Goal: Task Accomplishment & Management: Use online tool/utility

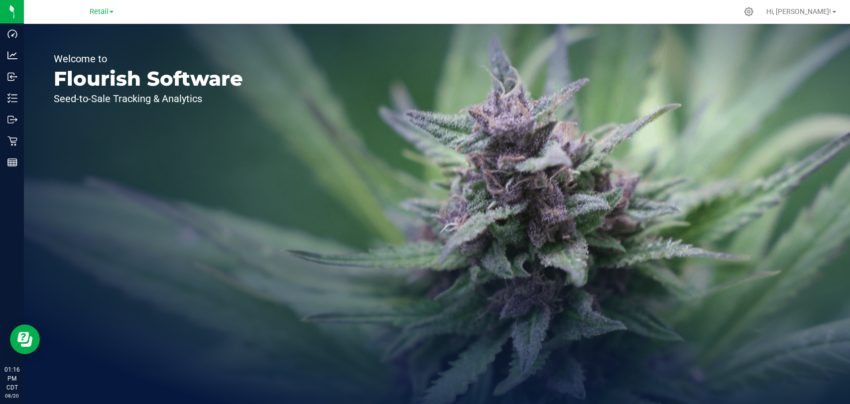
click at [96, 16] on link "Retail" at bounding box center [102, 10] width 24 height 9
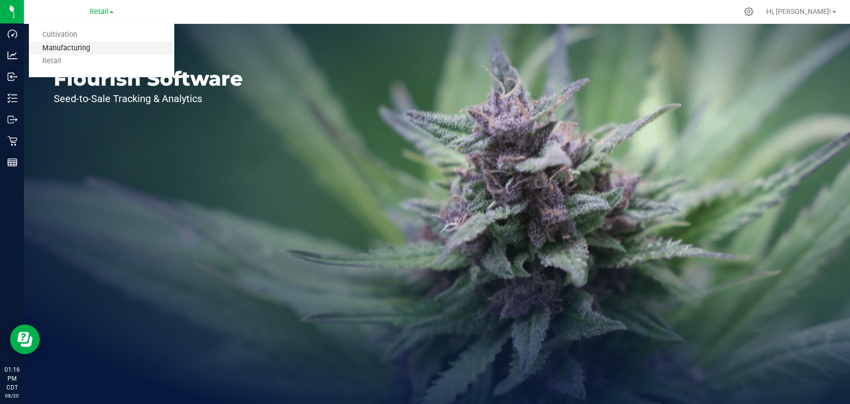
click at [92, 43] on link "Manufacturing" at bounding box center [101, 48] width 145 height 13
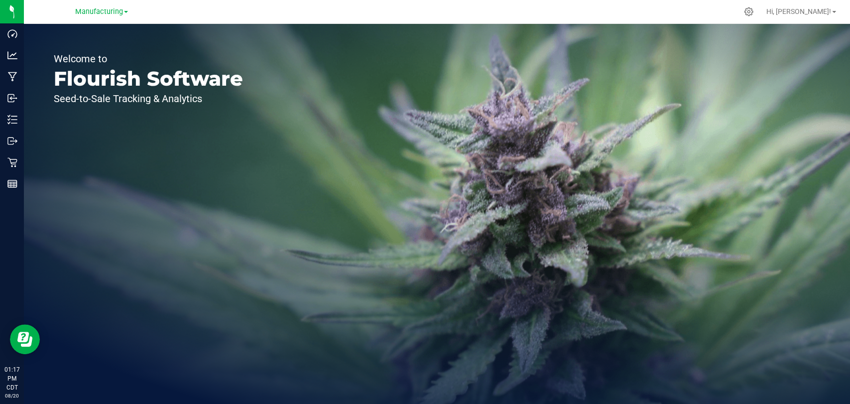
click at [234, 246] on div "Welcome to Flourish Software Seed-to-Sale Tracking & Analytics" at bounding box center [148, 214] width 249 height 380
click at [121, 10] on span "Manufacturing" at bounding box center [99, 11] width 48 height 9
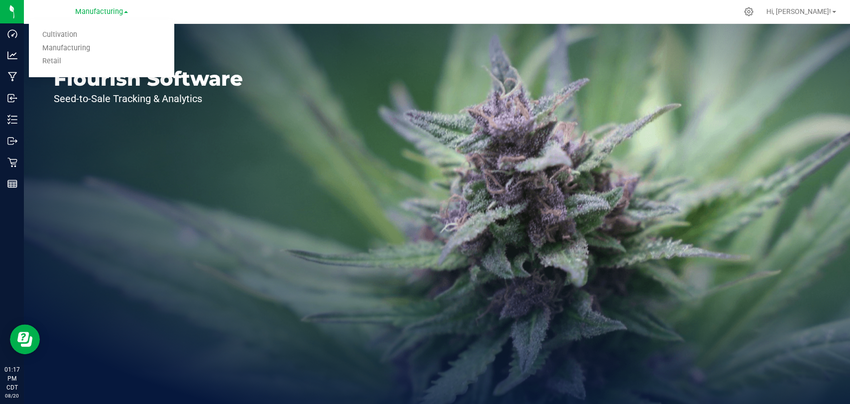
click at [107, 44] on link "Manufacturing" at bounding box center [101, 48] width 145 height 13
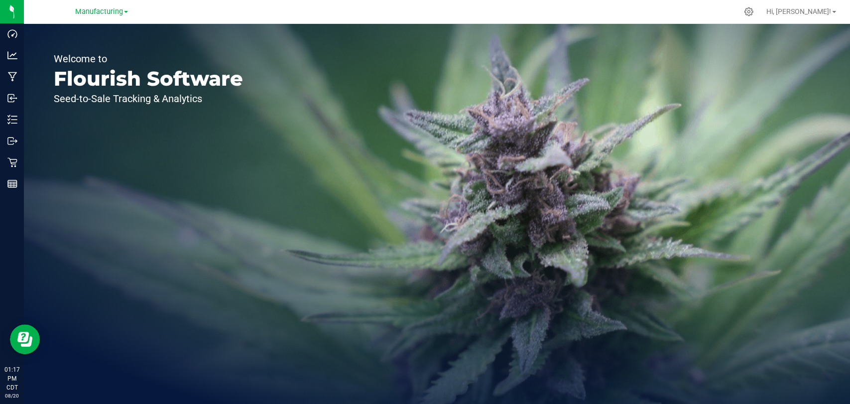
click at [110, 20] on div "Manufacturing Cultivation Manufacturing Retail" at bounding box center [103, 11] width 149 height 19
click at [112, 11] on span "Manufacturing" at bounding box center [99, 11] width 48 height 9
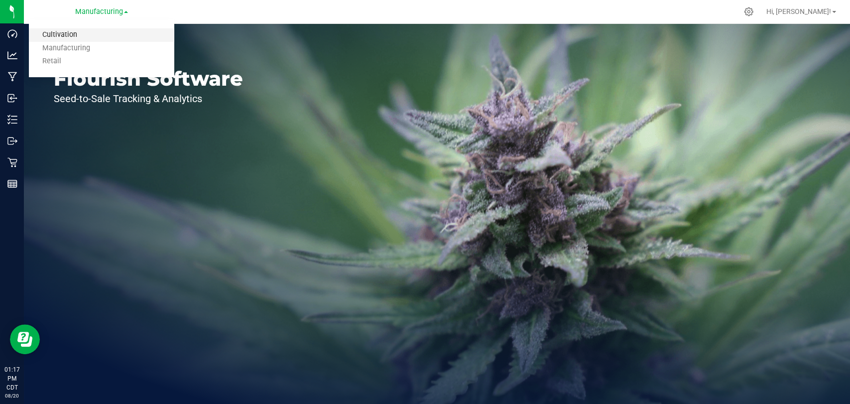
click at [104, 33] on link "Cultivation" at bounding box center [101, 34] width 145 height 13
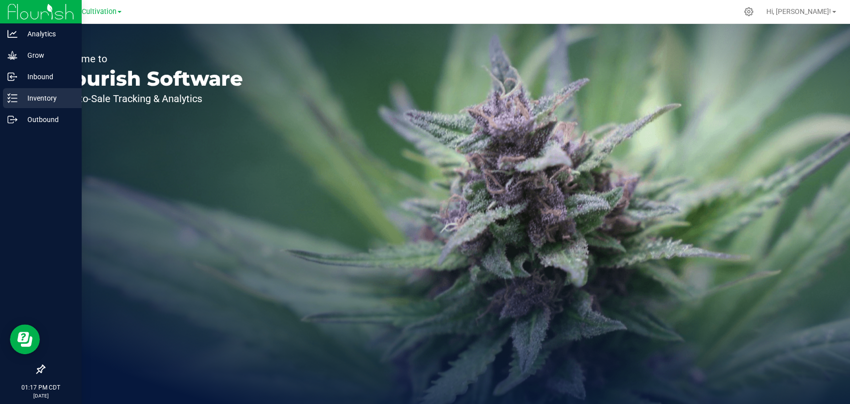
click at [24, 89] on div "Inventory" at bounding box center [42, 98] width 79 height 20
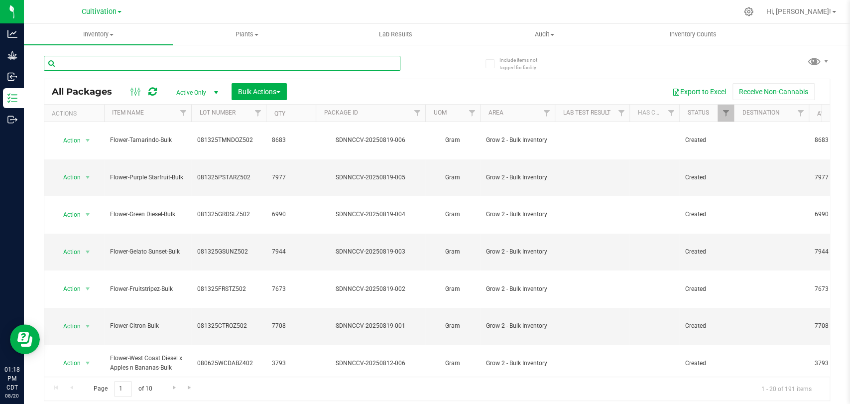
click at [183, 66] on input "text" at bounding box center [222, 63] width 357 height 15
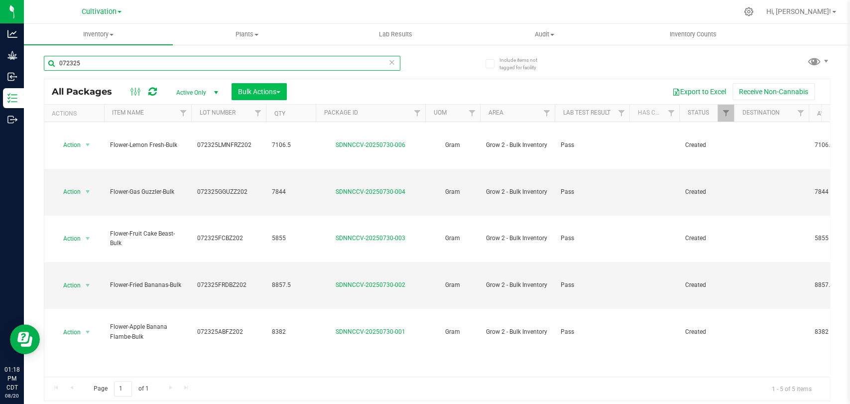
type input "072325"
click at [264, 93] on span "Bulk Actions" at bounding box center [259, 92] width 42 height 8
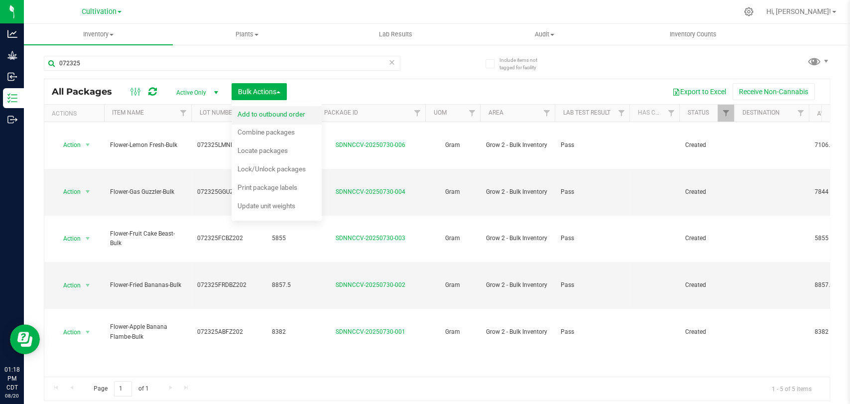
click at [272, 115] on span "Add to outbound order" at bounding box center [272, 114] width 68 height 8
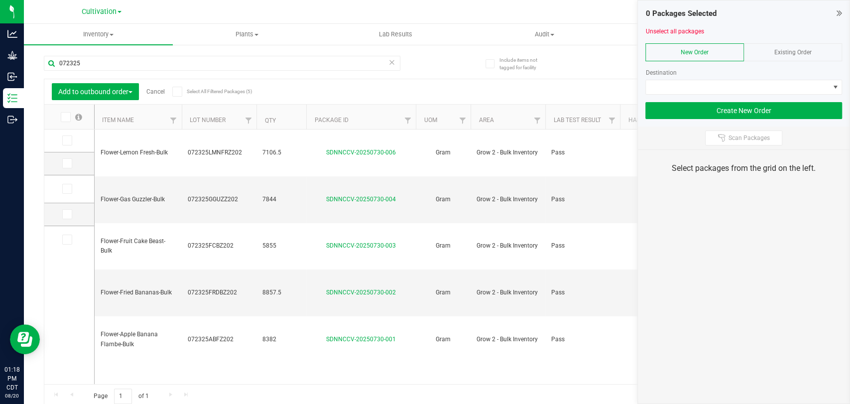
click at [65, 117] on icon at bounding box center [65, 117] width 6 height 0
click at [0, 0] on input "checkbox" at bounding box center [0, 0] width 0 height 0
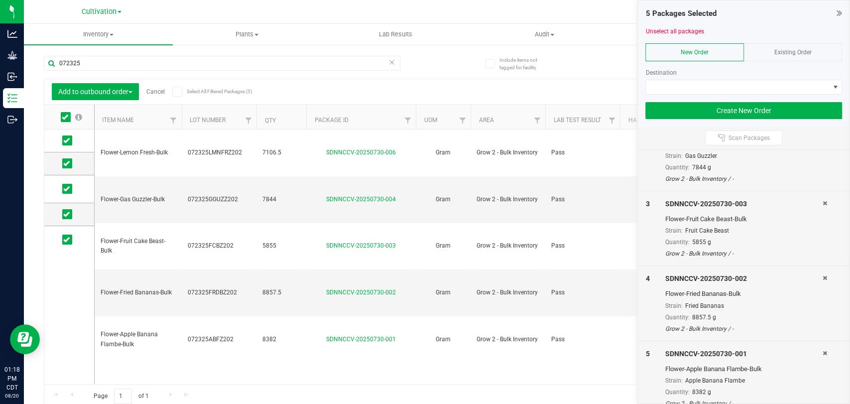
scroll to position [144, 0]
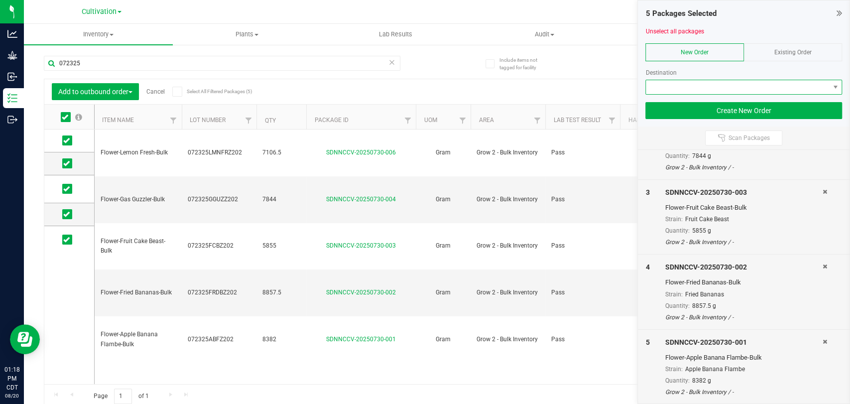
click at [748, 90] on span at bounding box center [737, 87] width 183 height 14
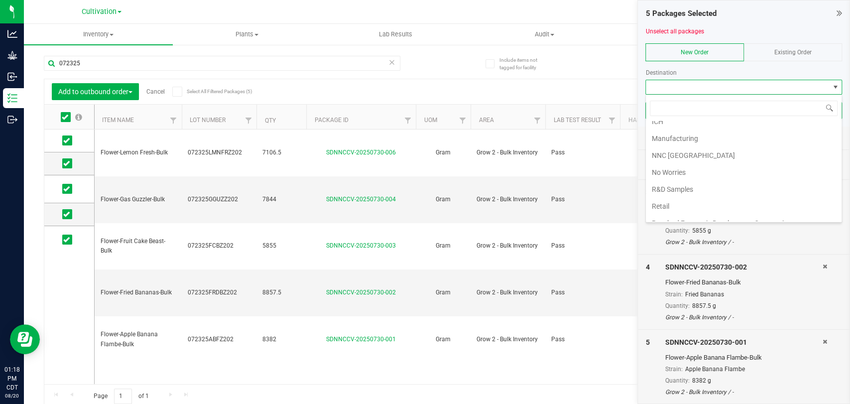
scroll to position [152, 0]
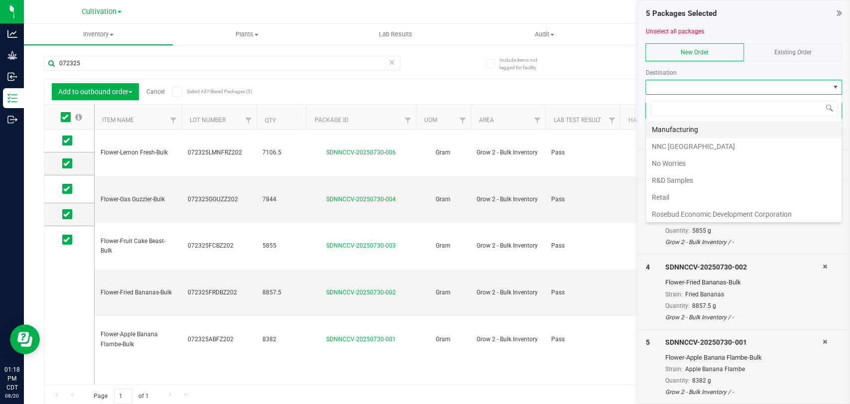
click at [743, 131] on li "Manufacturing" at bounding box center [744, 129] width 196 height 17
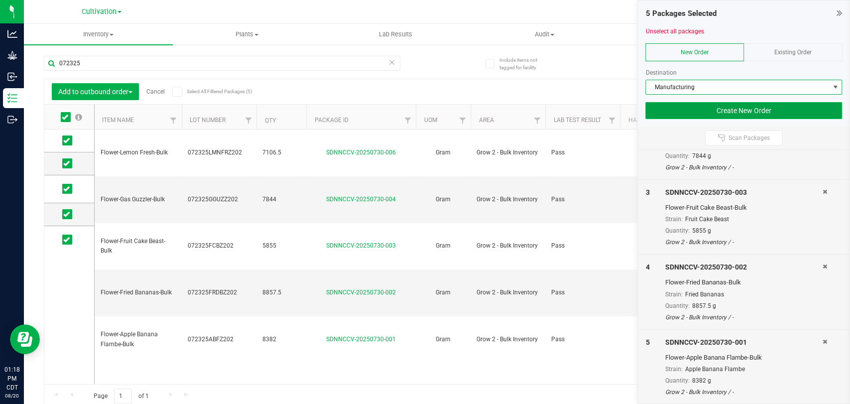
click at [763, 109] on button "Create New Order" at bounding box center [744, 110] width 197 height 17
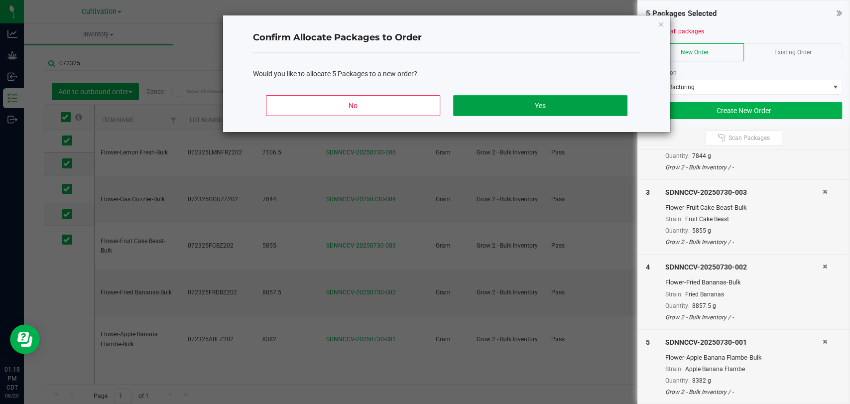
click at [552, 101] on button "Yes" at bounding box center [540, 105] width 174 height 21
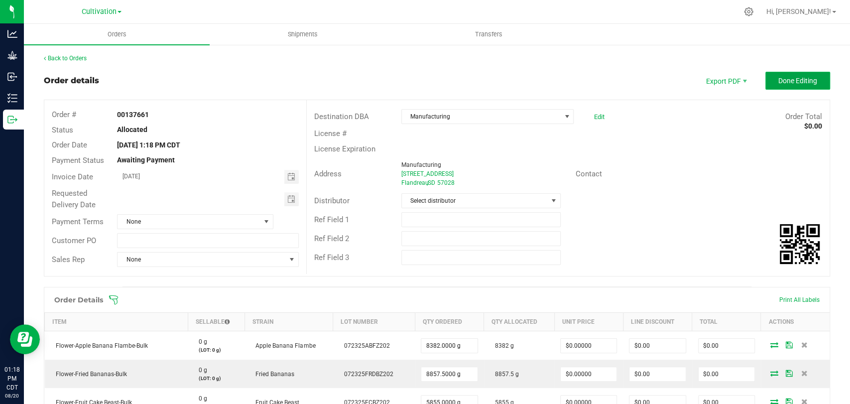
click at [803, 81] on span "Done Editing" at bounding box center [798, 81] width 39 height 8
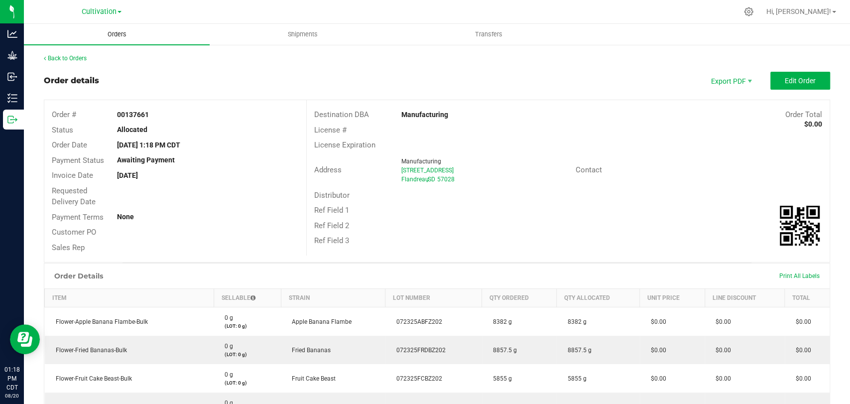
click at [125, 30] on span "Orders" at bounding box center [117, 34] width 46 height 9
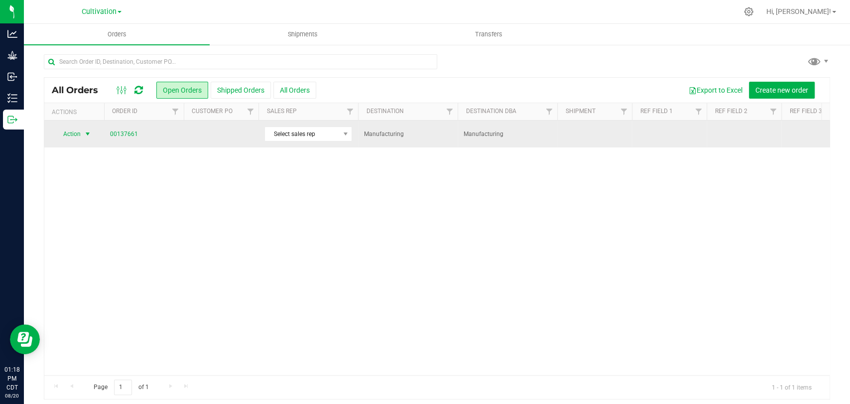
click at [70, 133] on span "Action" at bounding box center [67, 134] width 27 height 14
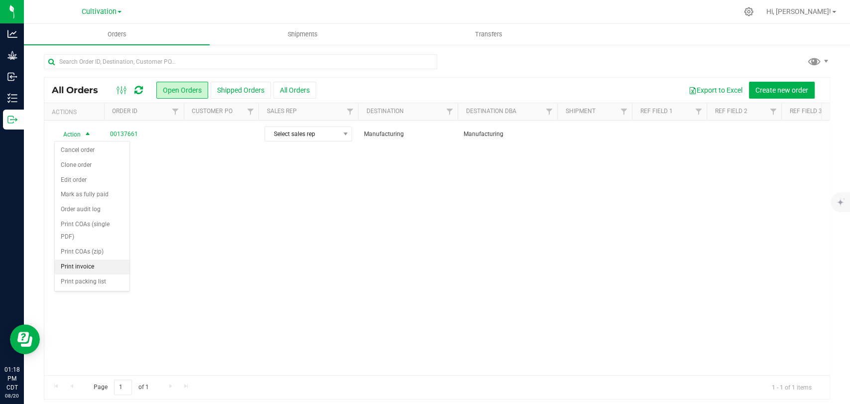
click at [100, 260] on li "Print invoice" at bounding box center [92, 267] width 75 height 15
click at [307, 35] on span "Shipments" at bounding box center [302, 34] width 57 height 9
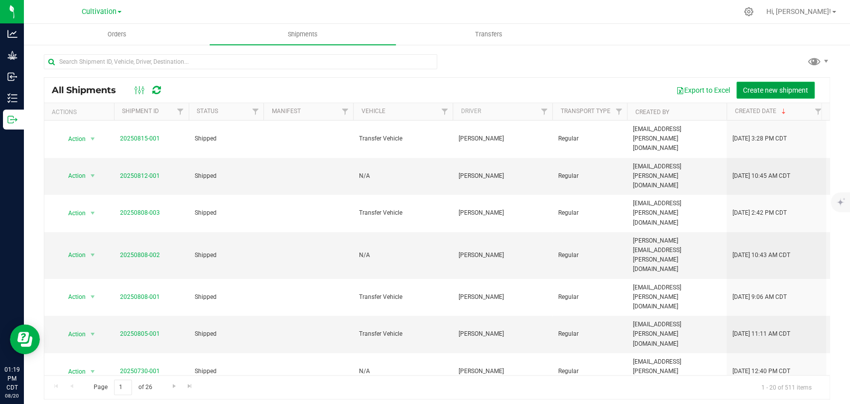
click at [758, 84] on button "Create new shipment" at bounding box center [776, 90] width 78 height 17
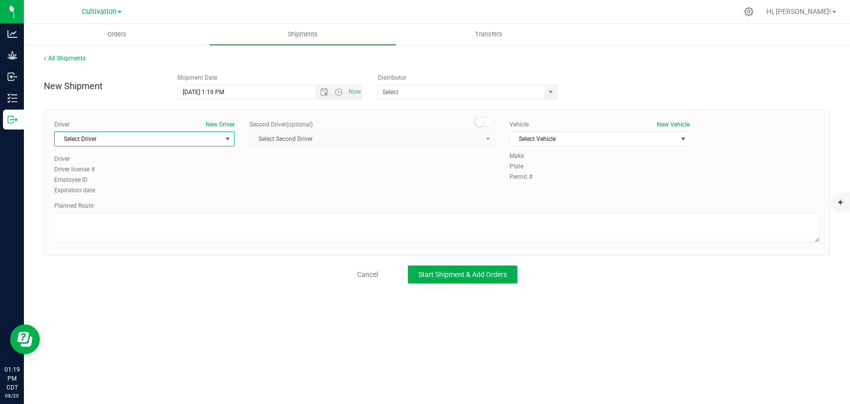
click at [182, 140] on span "Select Driver" at bounding box center [138, 139] width 167 height 14
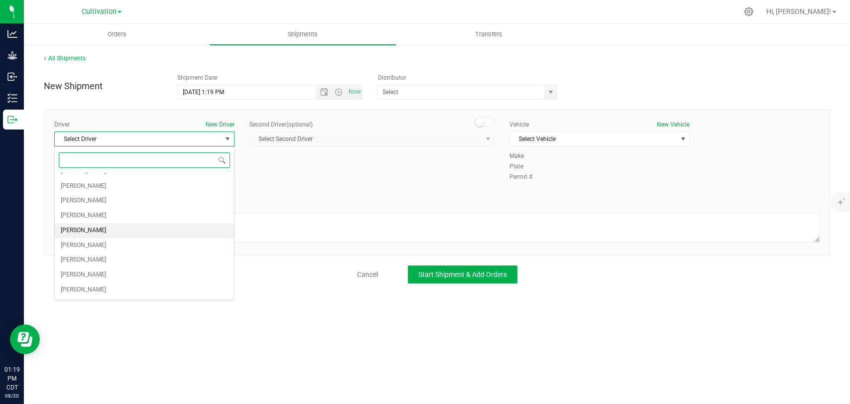
scroll to position [36, 0]
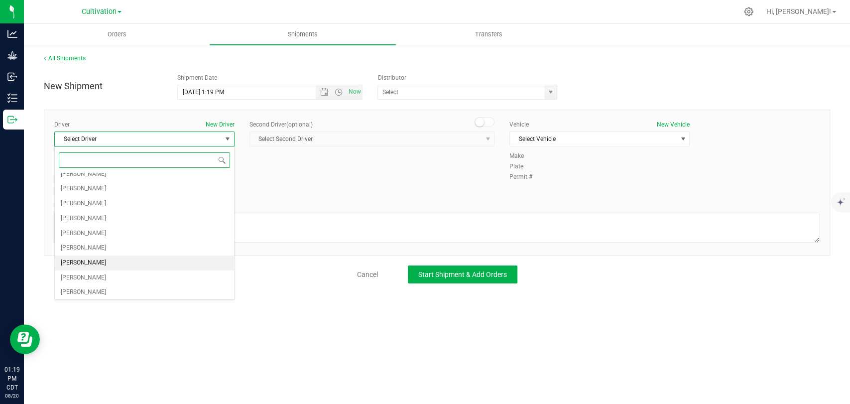
click at [121, 262] on li "Josh Parrott" at bounding box center [144, 263] width 179 height 15
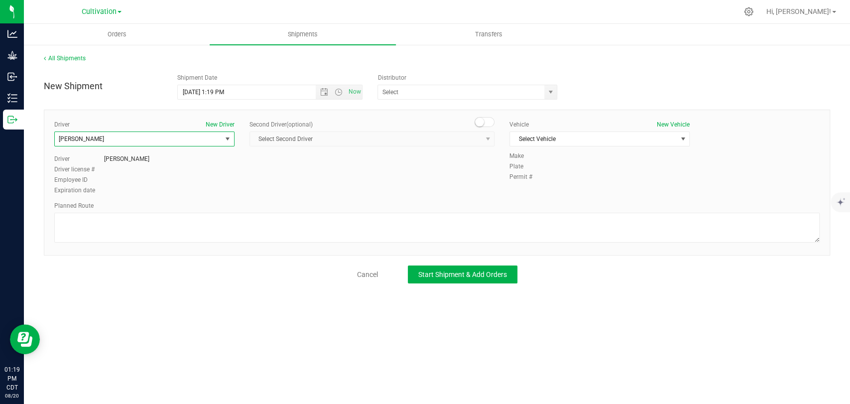
click at [161, 136] on span "Josh Parrott" at bounding box center [138, 139] width 167 height 14
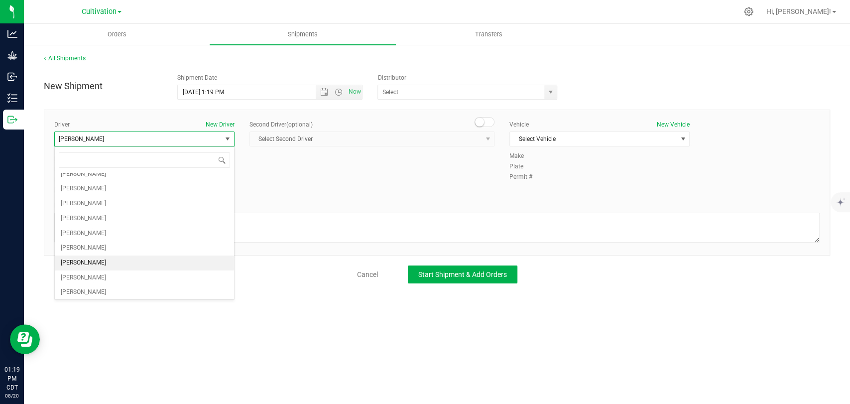
click at [184, 136] on span "Josh Parrott" at bounding box center [138, 139] width 167 height 14
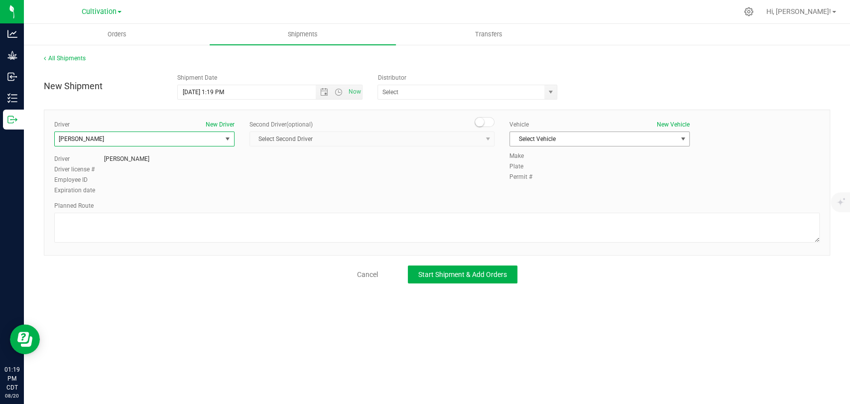
click at [557, 141] on span "Select Vehicle" at bounding box center [593, 139] width 167 height 14
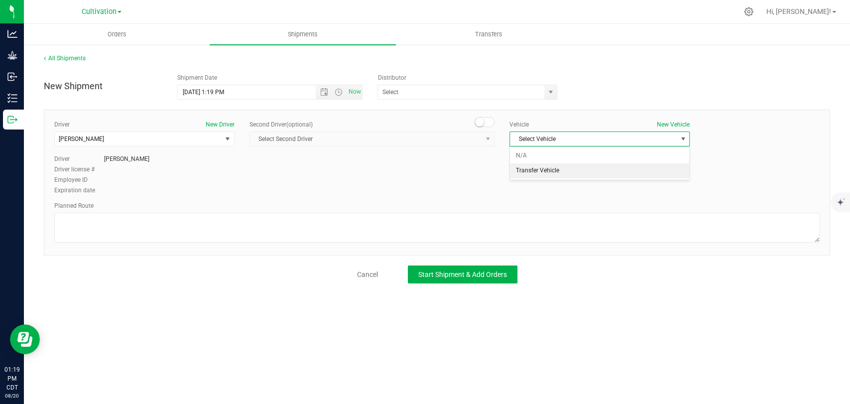
click at [567, 168] on li "Transfer Vehicle" at bounding box center [599, 170] width 179 height 15
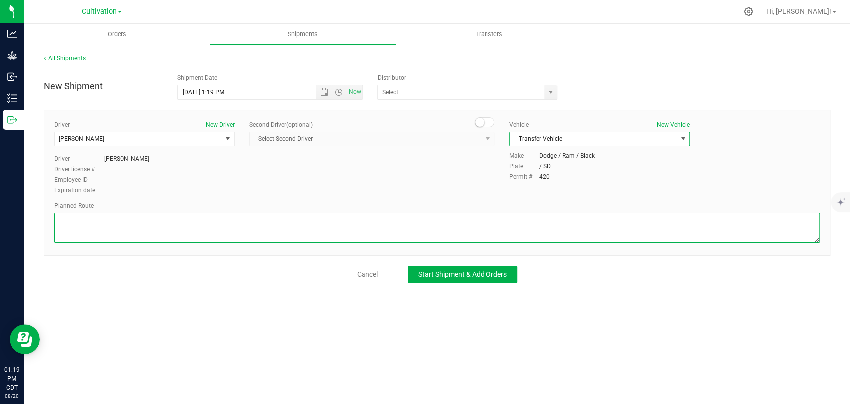
click at [335, 232] on textarea at bounding box center [437, 228] width 766 height 30
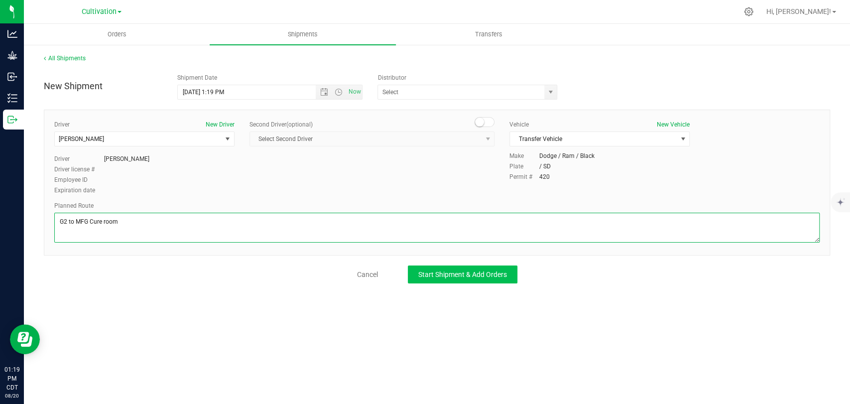
type textarea "G2 to MFG Cure room"
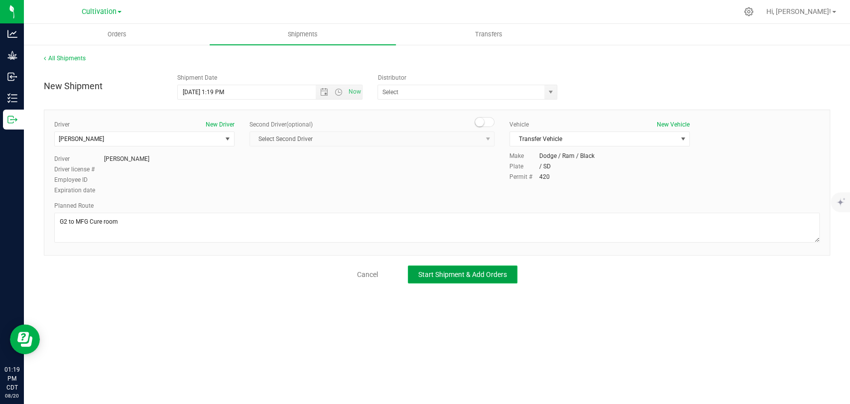
click at [488, 271] on span "Start Shipment & Add Orders" at bounding box center [462, 274] width 89 height 8
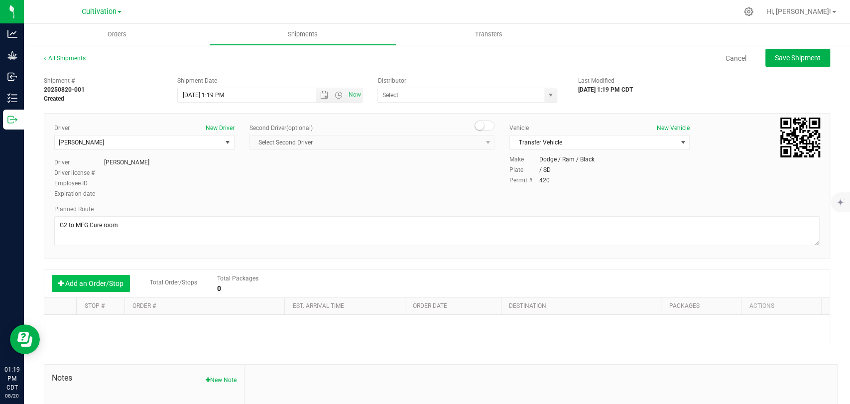
click at [109, 280] on button "Add an Order/Stop" at bounding box center [91, 283] width 78 height 17
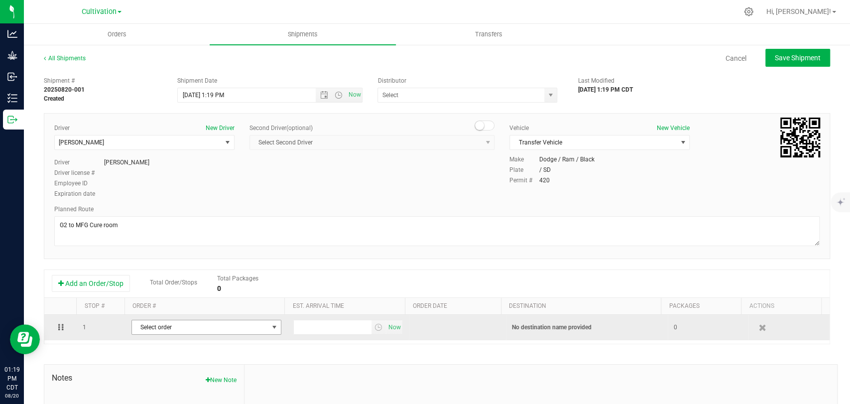
click at [215, 327] on span "Select order" at bounding box center [200, 327] width 136 height 14
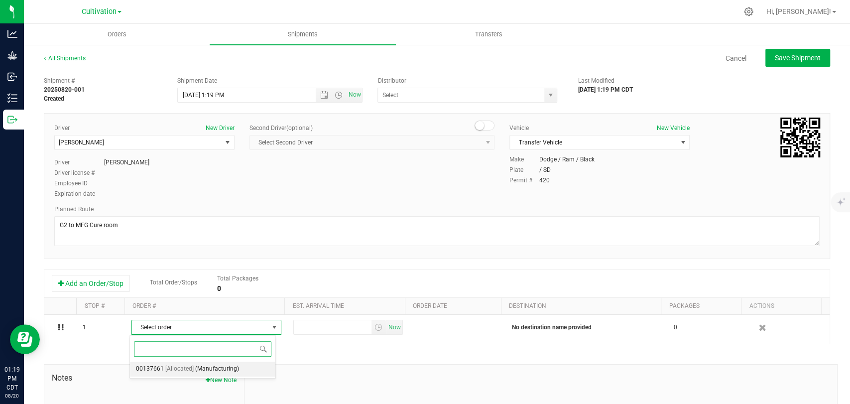
click at [222, 370] on span "(Manufacturing)" at bounding box center [217, 369] width 44 height 13
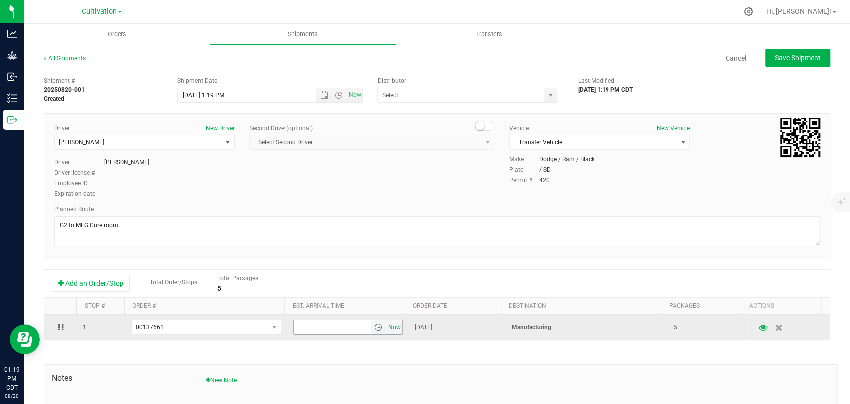
click at [386, 329] on span "Now" at bounding box center [394, 327] width 17 height 14
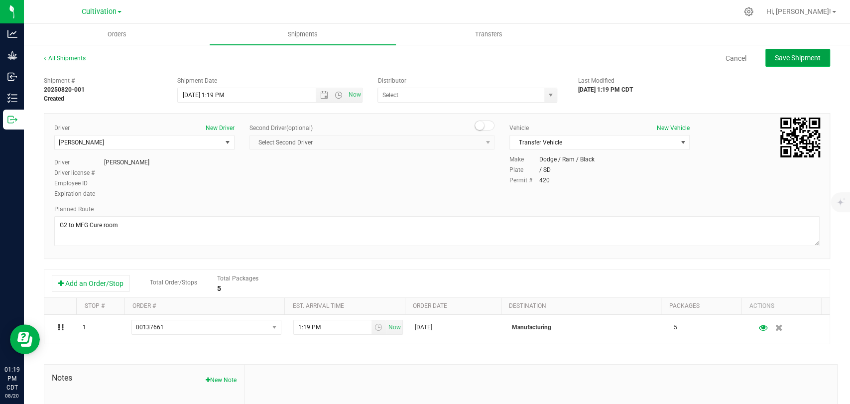
click at [795, 57] on span "Save Shipment" at bounding box center [798, 58] width 46 height 8
type input "8/20/2025 6:19 PM"
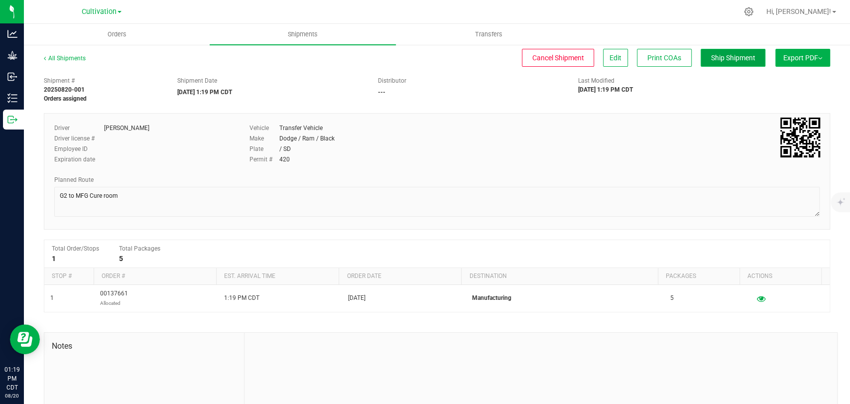
click at [718, 62] on button "Ship Shipment" at bounding box center [733, 58] width 65 height 18
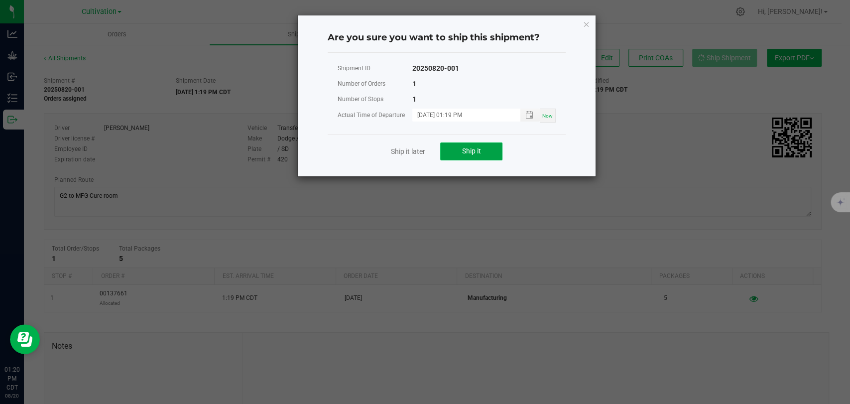
click at [482, 149] on button "Ship it" at bounding box center [471, 151] width 62 height 18
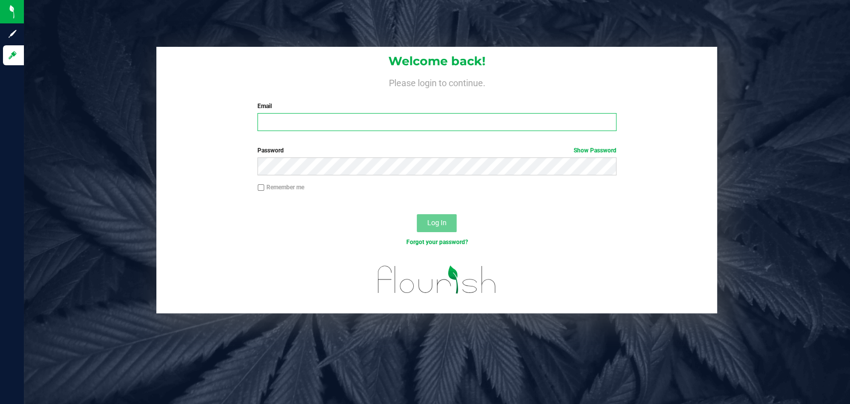
click at [423, 121] on input "Email" at bounding box center [437, 122] width 359 height 18
type input "[EMAIL_ADDRESS][PERSON_NAME][DOMAIN_NAME]"
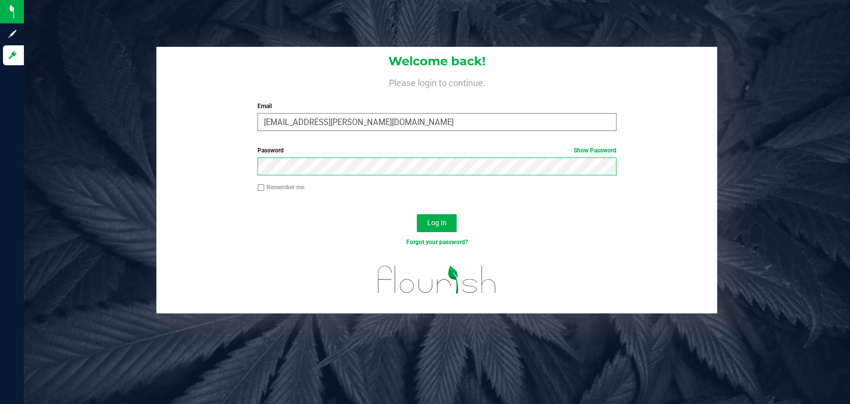
click at [417, 214] on button "Log In" at bounding box center [437, 223] width 40 height 18
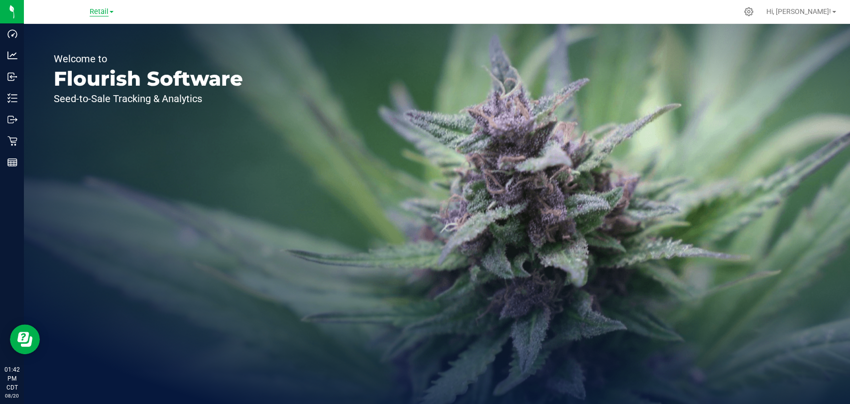
click at [105, 14] on span "Retail" at bounding box center [99, 11] width 19 height 9
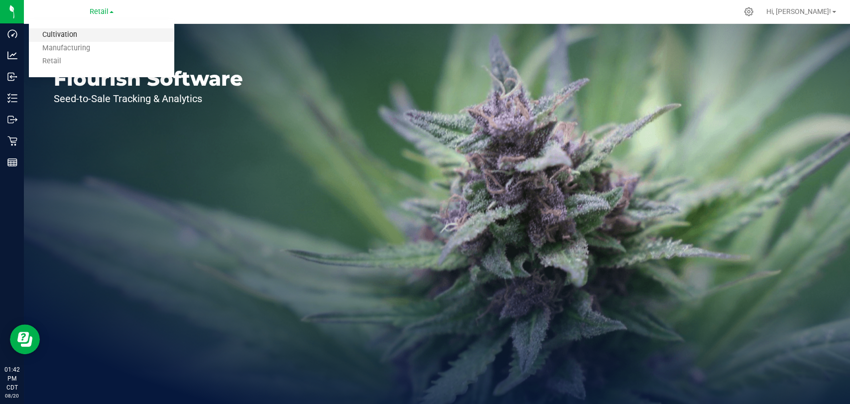
click at [104, 36] on link "Cultivation" at bounding box center [101, 34] width 145 height 13
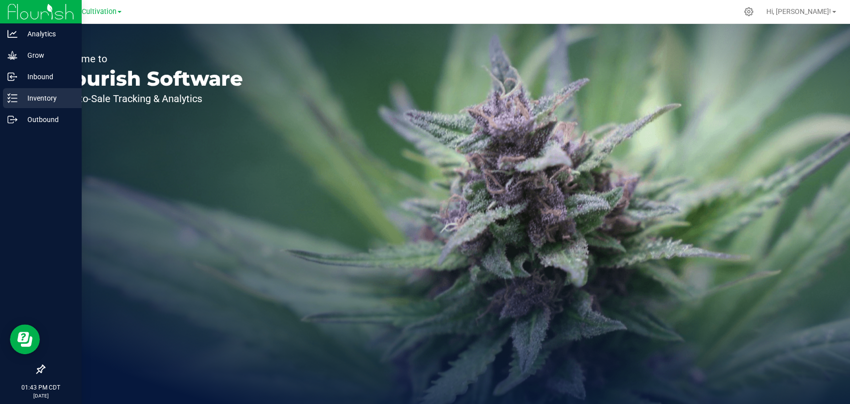
click at [30, 97] on p "Inventory" at bounding box center [47, 98] width 60 height 12
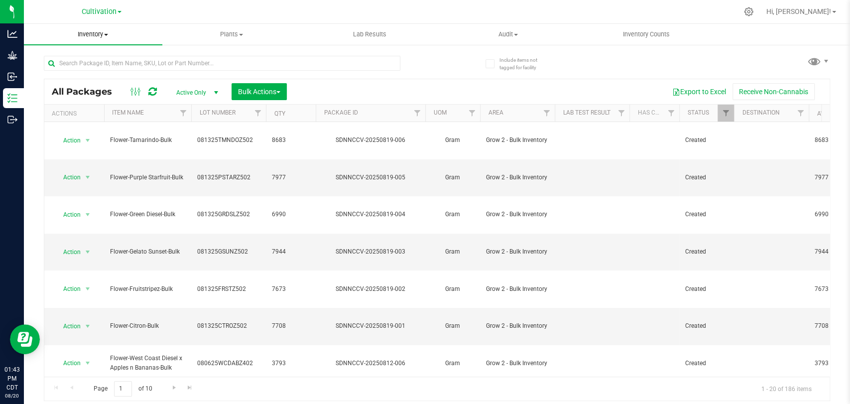
click at [106, 34] on span at bounding box center [106, 35] width 4 height 2
click at [175, 64] on input "text" at bounding box center [222, 63] width 357 height 15
type input "flower"
click at [160, 113] on th "Item Name" at bounding box center [147, 113] width 87 height 17
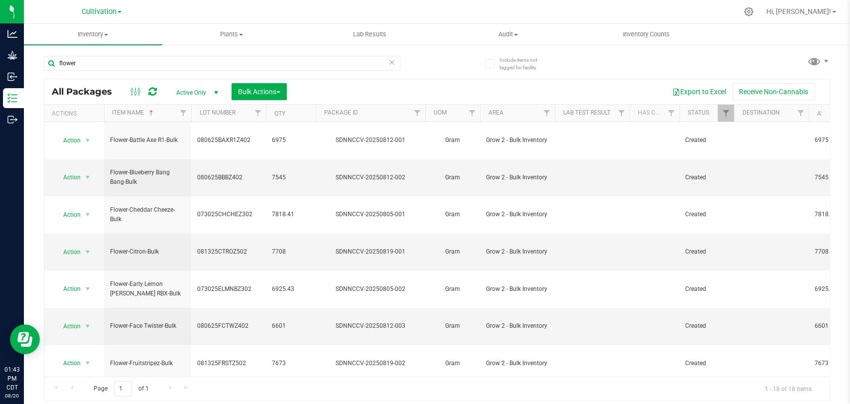
click at [240, 115] on th "Lot Number" at bounding box center [228, 113] width 75 height 17
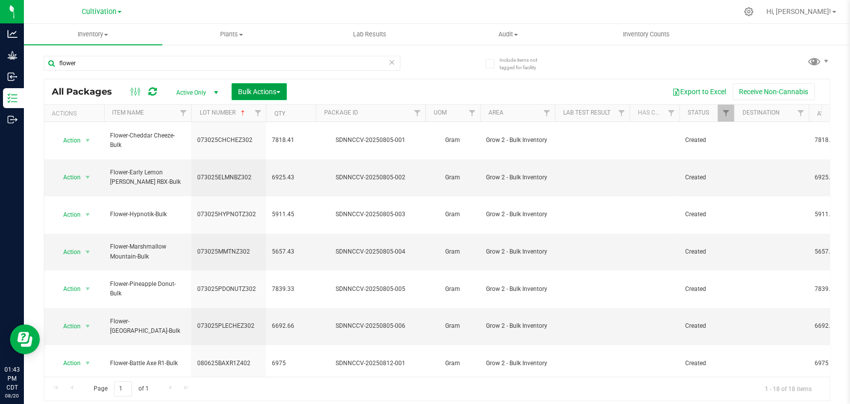
click at [259, 90] on span "Bulk Actions" at bounding box center [259, 92] width 42 height 8
click at [696, 89] on button "Export to Excel" at bounding box center [699, 91] width 67 height 17
